Goal: Use online tool/utility: Utilize a website feature to perform a specific function

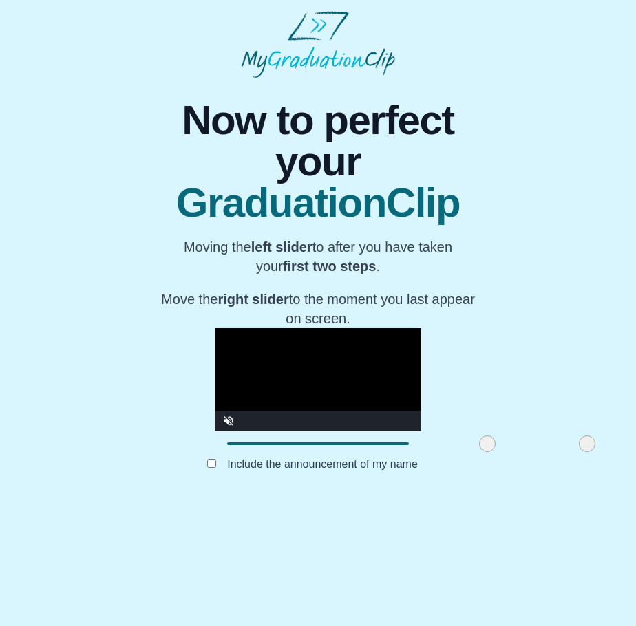
click at [579, 452] on span at bounding box center [587, 443] width 17 height 17
drag, startPoint x: 435, startPoint y: 520, endPoint x: 464, endPoint y: 548, distance: 40.4
click at [464, 499] on div "**********" at bounding box center [318, 288] width 318 height 421
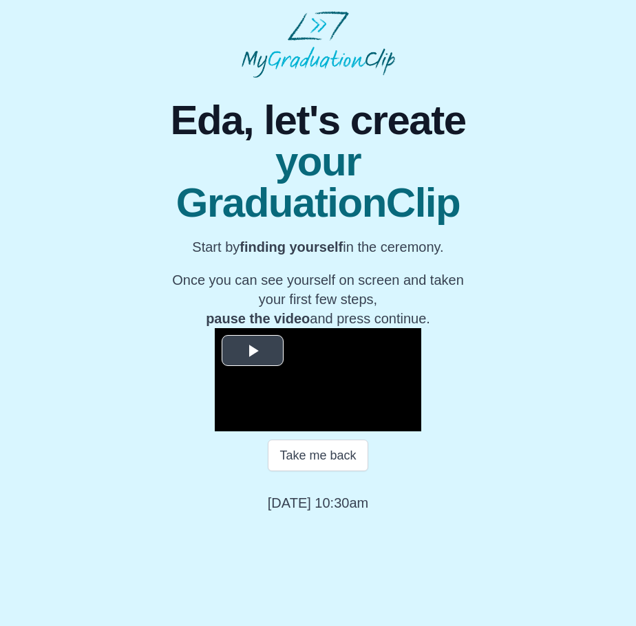
click at [325, 431] on video "Video Player" at bounding box center [318, 379] width 206 height 103
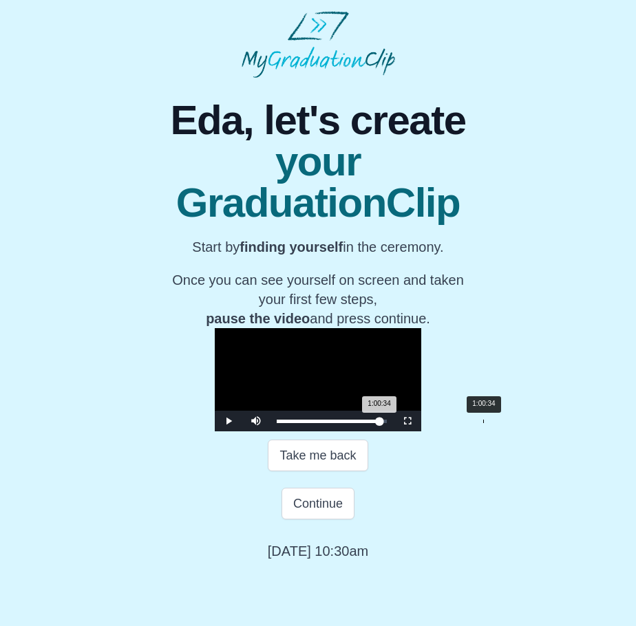
click at [379, 423] on div "1:00:34 Progress : 0%" at bounding box center [328, 421] width 103 height 3
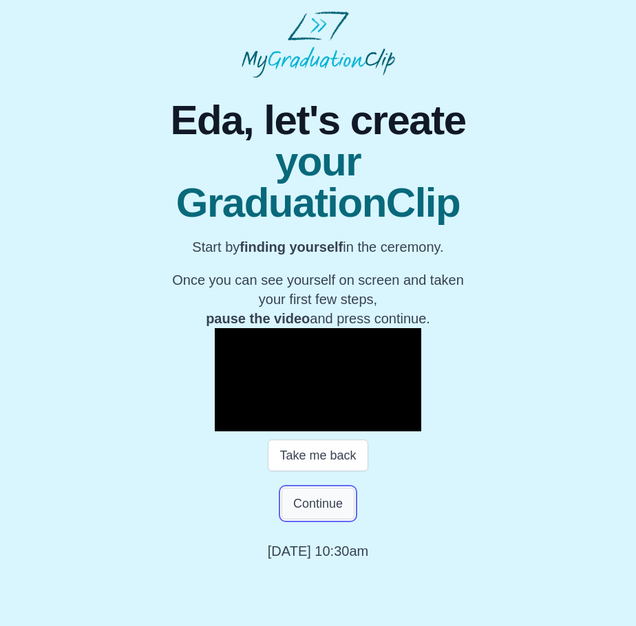
click at [323, 519] on button "Continue" at bounding box center [317, 504] width 73 height 32
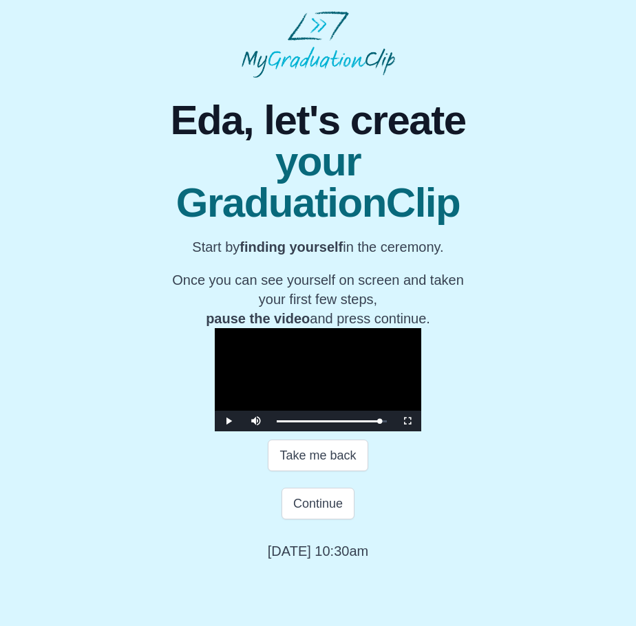
click at [337, 402] on video "Video Player" at bounding box center [318, 379] width 206 height 103
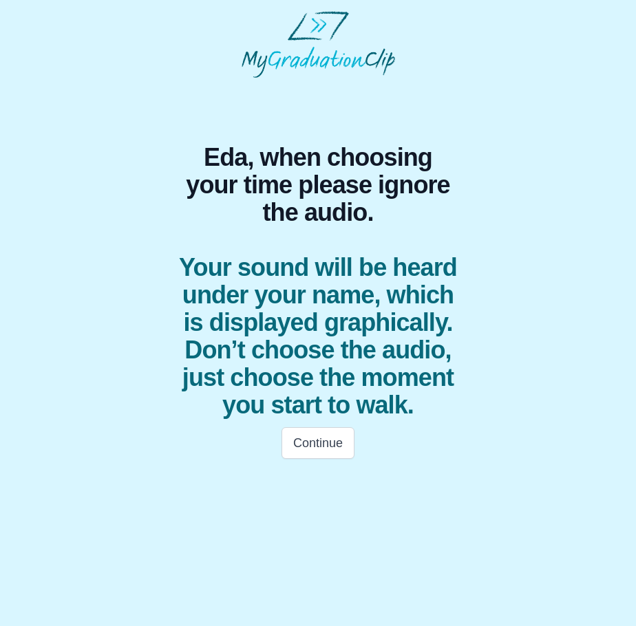
scroll to position [0, 0]
click at [323, 478] on html "Eda, when choosing your time please ignore the audio. Your sound will be heard …" at bounding box center [318, 239] width 636 height 478
click at [317, 446] on button "Continue" at bounding box center [317, 443] width 73 height 32
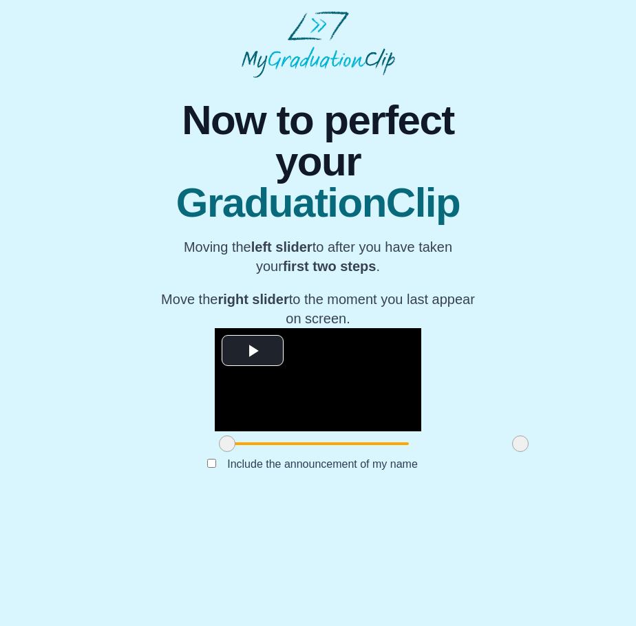
drag, startPoint x: 169, startPoint y: 517, endPoint x: 142, endPoint y: 472, distance: 51.8
click at [142, 472] on div "**********" at bounding box center [318, 288] width 614 height 421
click at [437, 157] on span "Now to perfect your" at bounding box center [318, 141] width 318 height 83
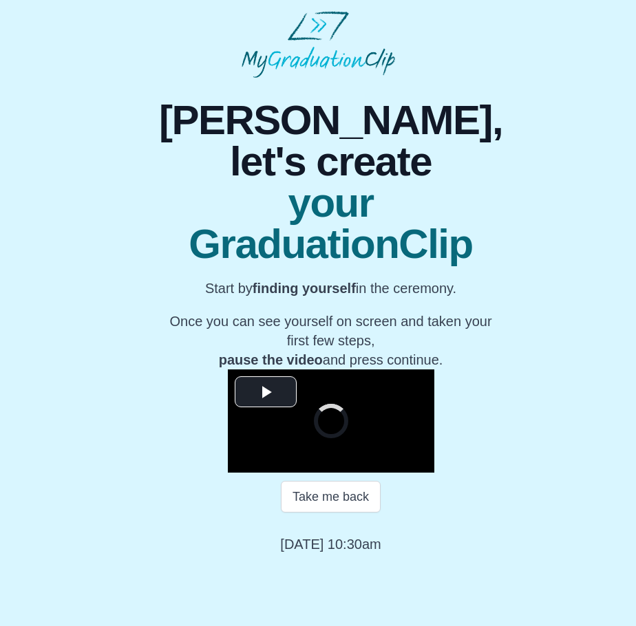
scroll to position [14, 0]
click at [266, 392] on span "Video Player" at bounding box center [266, 392] width 0 height 0
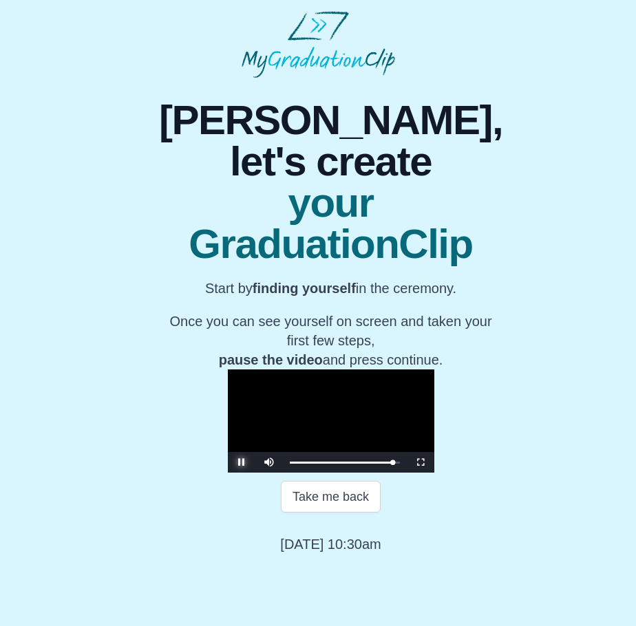
click at [241, 462] on span "Video Player" at bounding box center [241, 462] width 0 height 0
click at [320, 561] on button "Continue" at bounding box center [330, 545] width 73 height 32
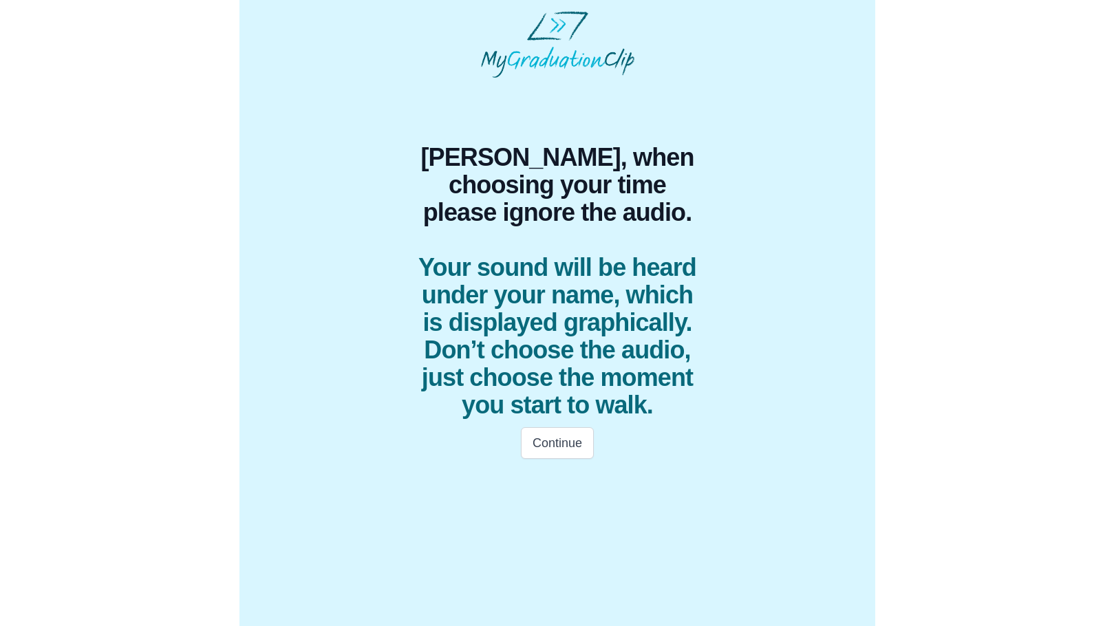
scroll to position [0, 0]
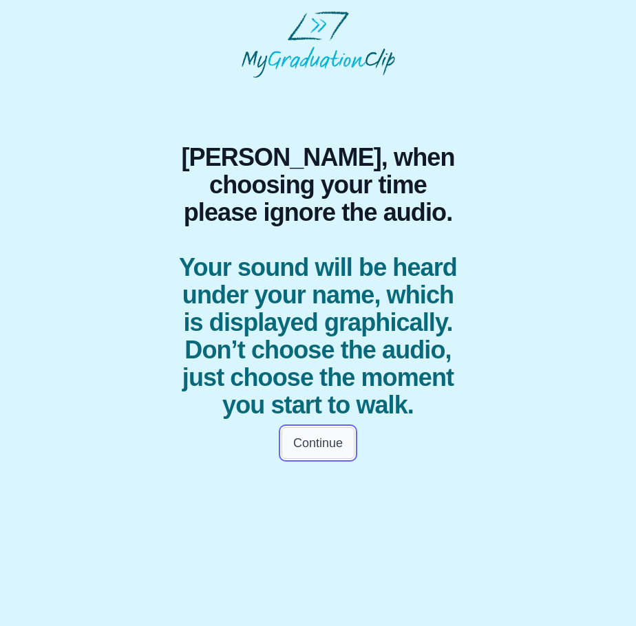
click at [322, 442] on button "Continue" at bounding box center [317, 443] width 73 height 32
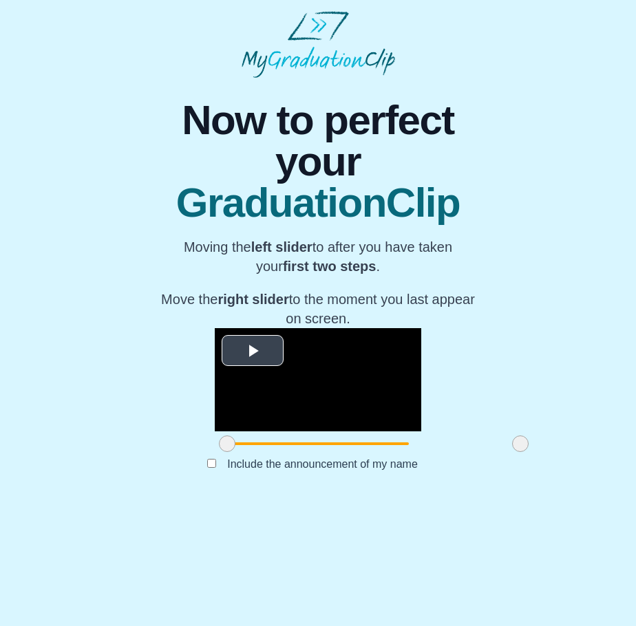
click at [252, 351] on span "Video Player" at bounding box center [252, 351] width 0 height 0
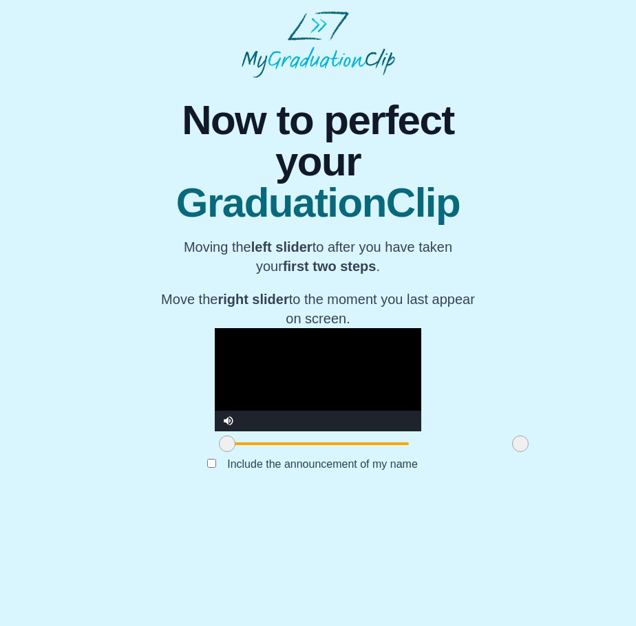
click at [421, 431] on video "Video Player" at bounding box center [318, 379] width 206 height 103
drag, startPoint x: 459, startPoint y: 517, endPoint x: 316, endPoint y: 518, distance: 142.4
click at [369, 452] on span at bounding box center [377, 443] width 17 height 17
click at [495, 499] on div "**********" at bounding box center [318, 288] width 614 height 421
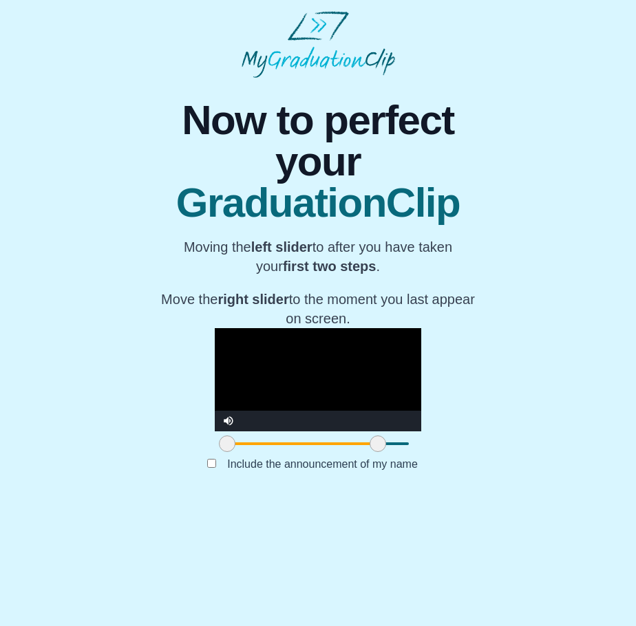
click at [129, 485] on div "**********" at bounding box center [318, 288] width 614 height 421
click at [314, 411] on video "Video Player" at bounding box center [318, 379] width 206 height 103
click at [569, 385] on div "**********" at bounding box center [318, 288] width 614 height 421
click at [292, 400] on video "Video Player" at bounding box center [318, 379] width 206 height 103
click at [277, 416] on video "Video Player" at bounding box center [318, 379] width 206 height 103
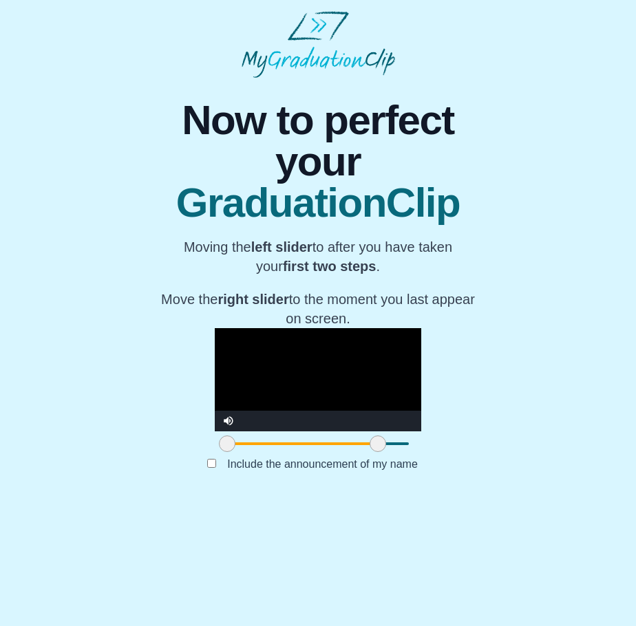
click at [288, 363] on video "Video Player" at bounding box center [318, 379] width 206 height 103
drag, startPoint x: 323, startPoint y: 522, endPoint x: 265, endPoint y: 521, distance: 57.8
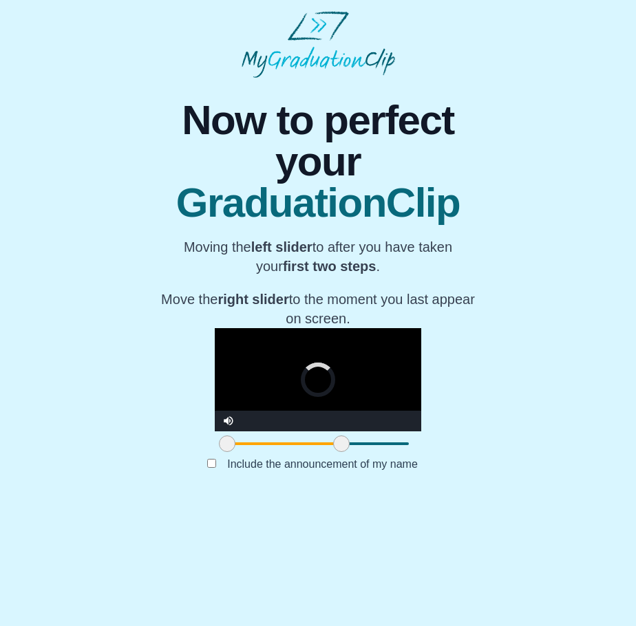
click at [333, 452] on span at bounding box center [341, 443] width 17 height 17
drag, startPoint x: 265, startPoint y: 521, endPoint x: 324, endPoint y: 530, distance: 59.9
click at [367, 456] on div at bounding box center [379, 443] width 25 height 25
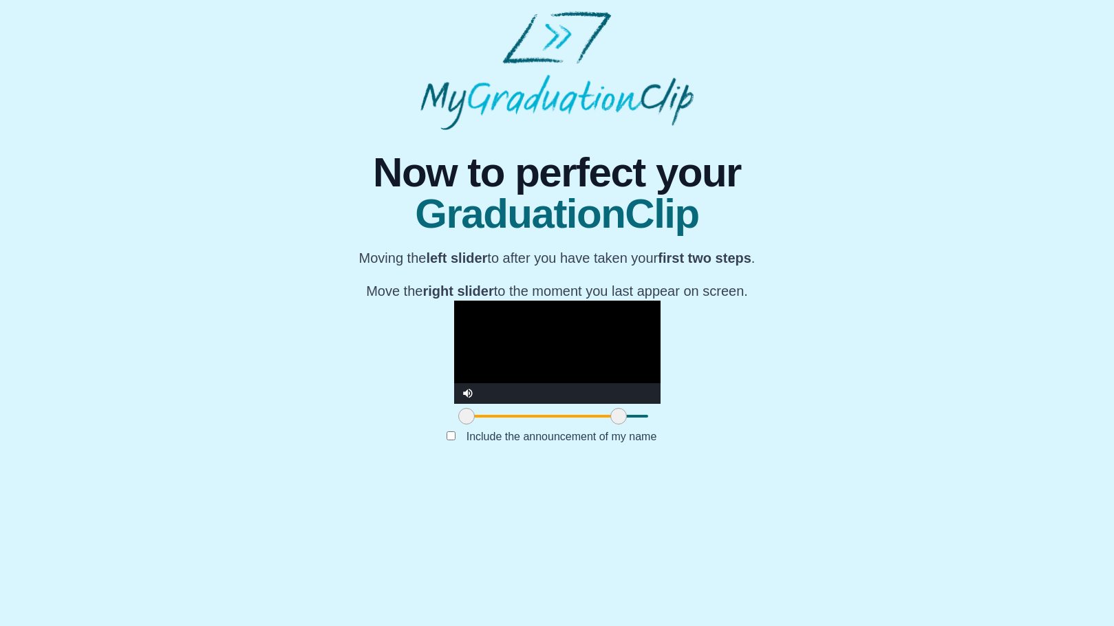
scroll to position [66, 0]
click at [590, 334] on video "Video Player" at bounding box center [557, 352] width 206 height 103
click at [635, 168] on div "**********" at bounding box center [557, 300] width 1092 height 341
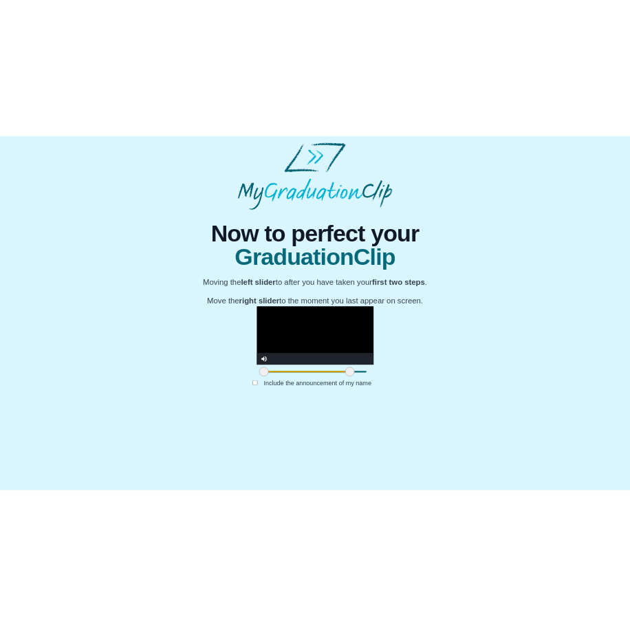
scroll to position [0, 0]
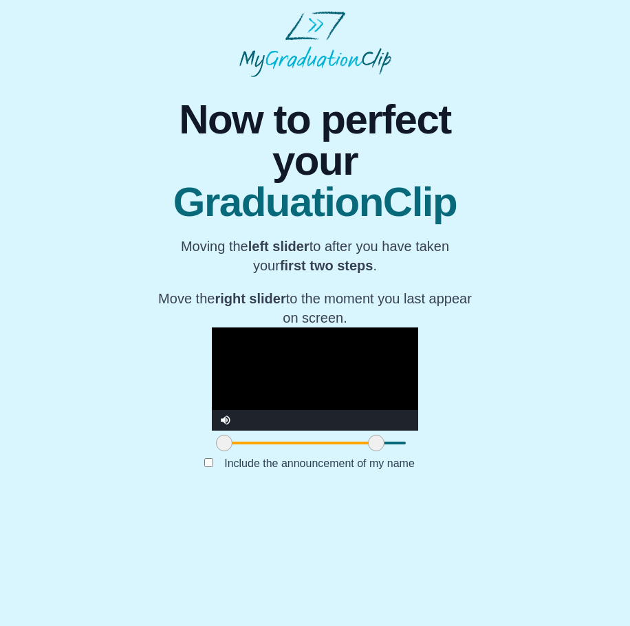
click at [406, 405] on video "Video Player" at bounding box center [315, 378] width 206 height 103
